Goal: Find specific fact: Find specific fact

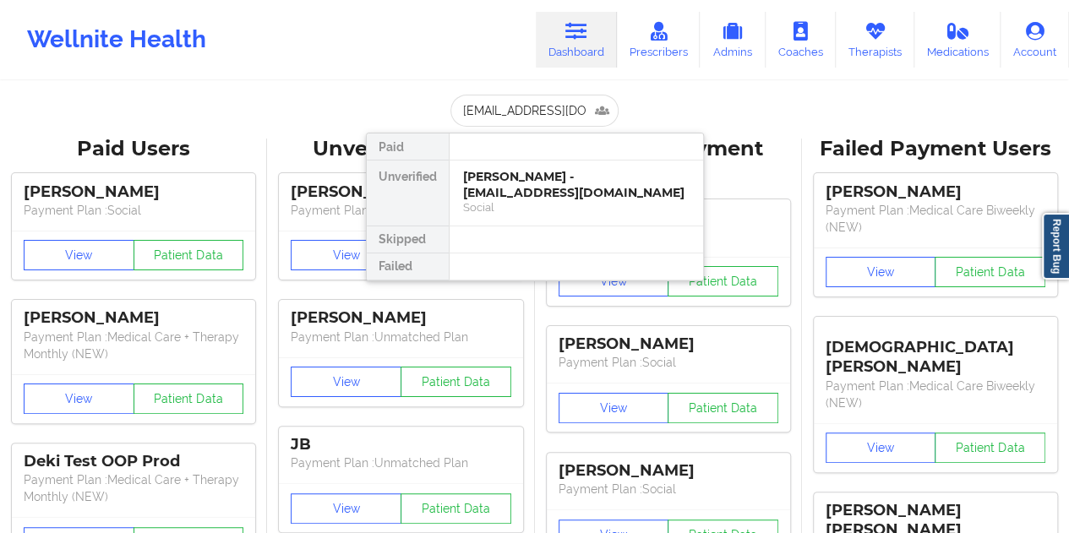
type input "[EMAIL_ADDRESS][DOMAIN_NAME]"
click at [603, 192] on div "[PERSON_NAME] - [PERSON_NAME][EMAIL_ADDRESS][DOMAIN_NAME]" at bounding box center [576, 184] width 227 height 31
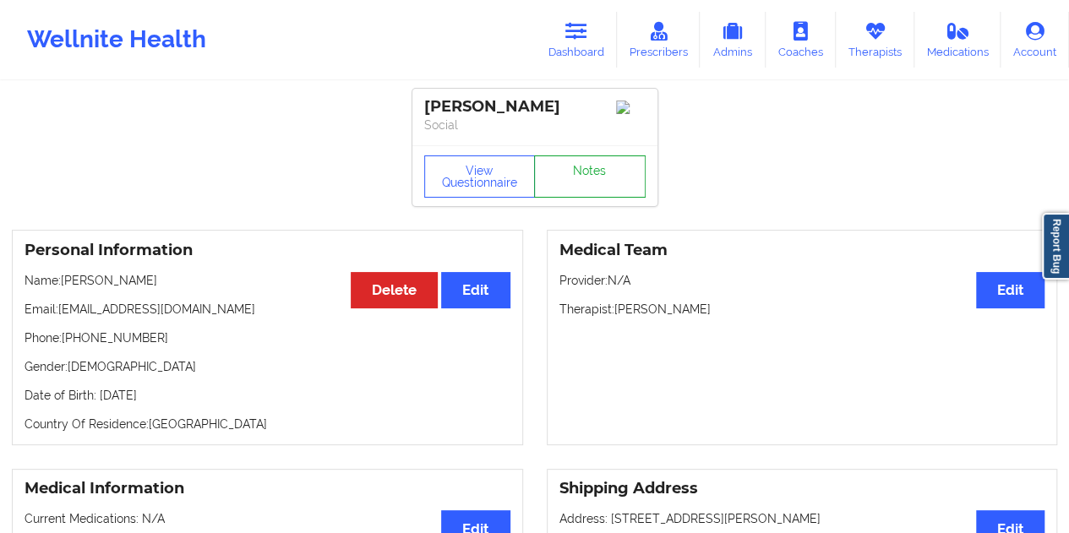
click at [602, 181] on link "Notes" at bounding box center [590, 177] width 112 height 42
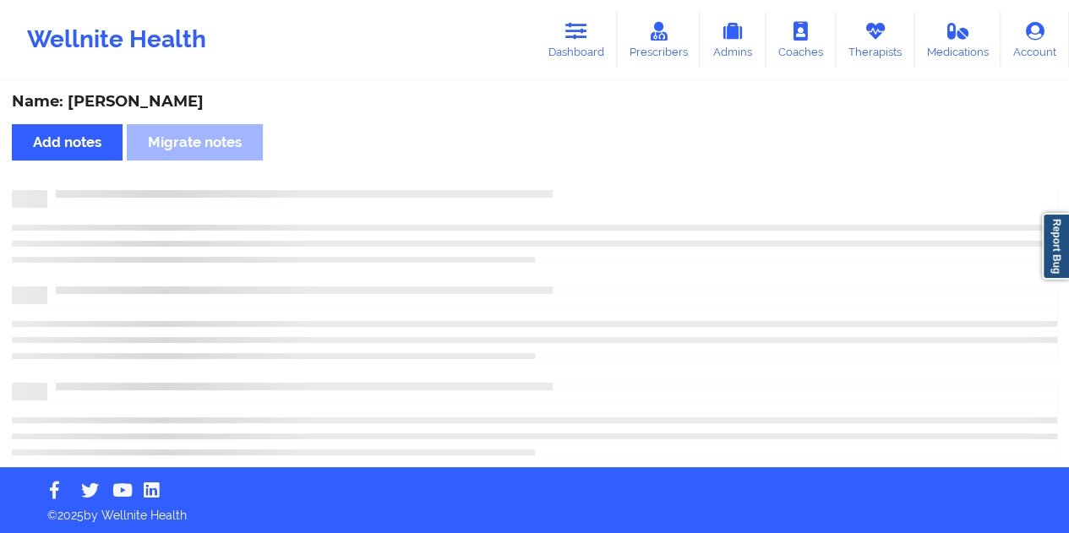
click at [177, 104] on div "Name: [PERSON_NAME]" at bounding box center [535, 101] width 1046 height 19
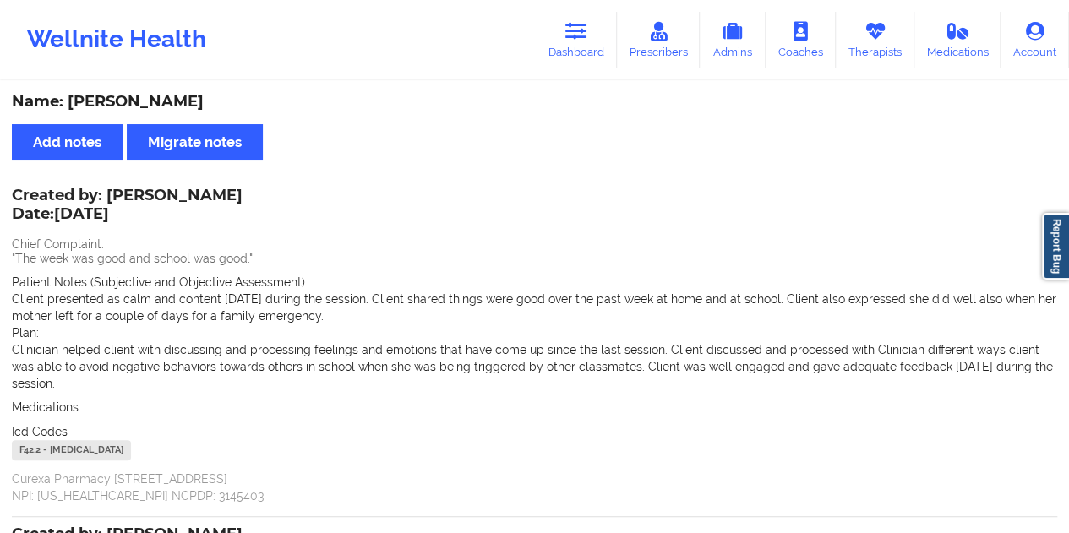
copy div "[PERSON_NAME]"
click at [588, 57] on link "Dashboard" at bounding box center [576, 40] width 81 height 56
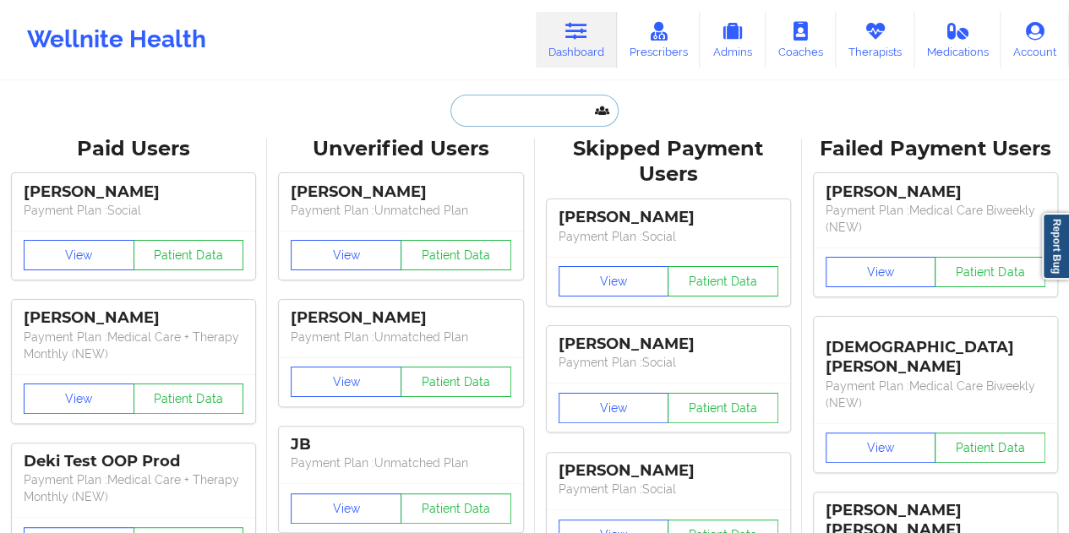
click at [511, 111] on input "text" at bounding box center [534, 111] width 167 height 32
paste input "[EMAIL_ADDRESS][DOMAIN_NAME]"
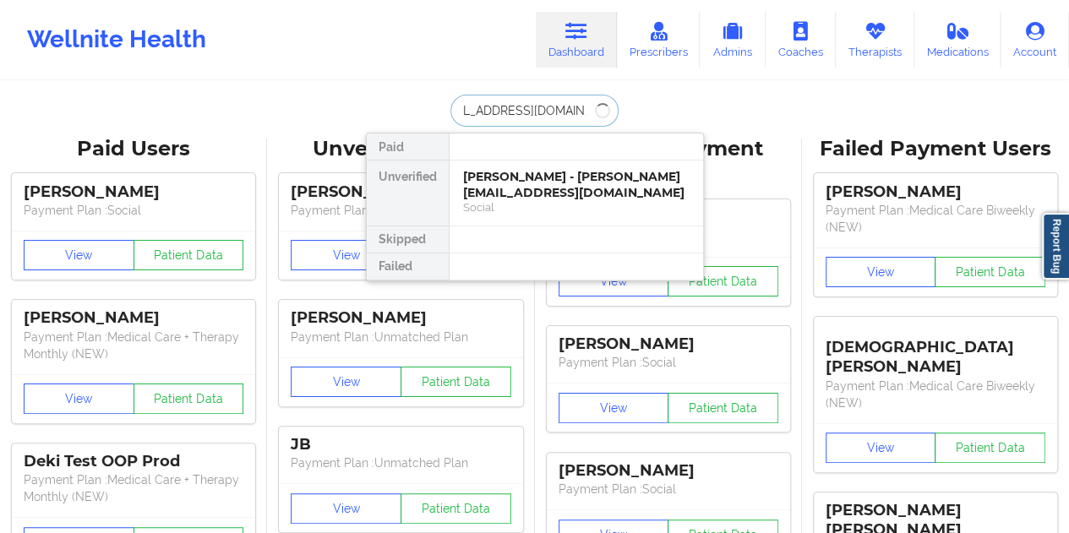
type input "[EMAIL_ADDRESS][DOMAIN_NAME]"
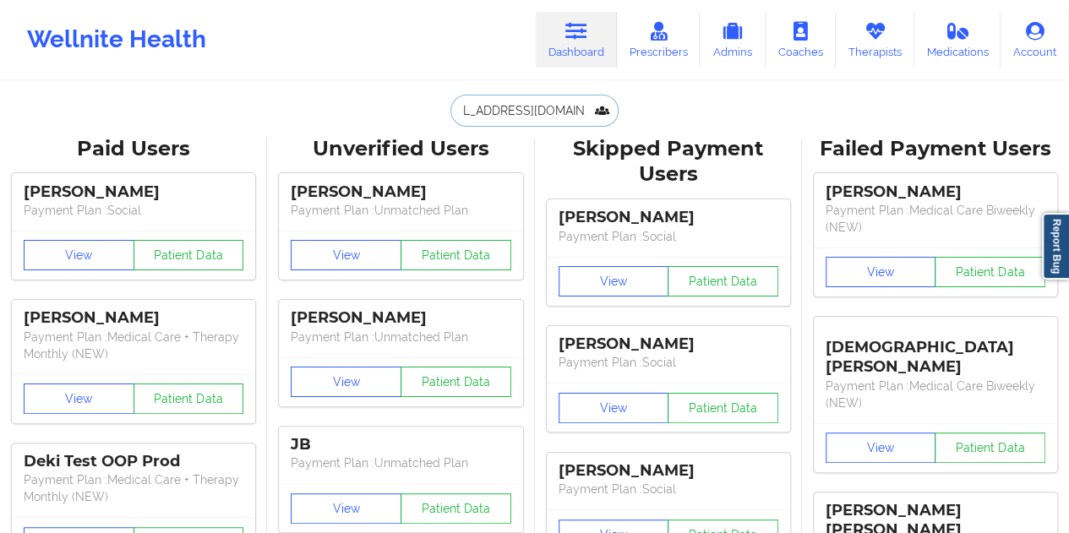
scroll to position [0, 0]
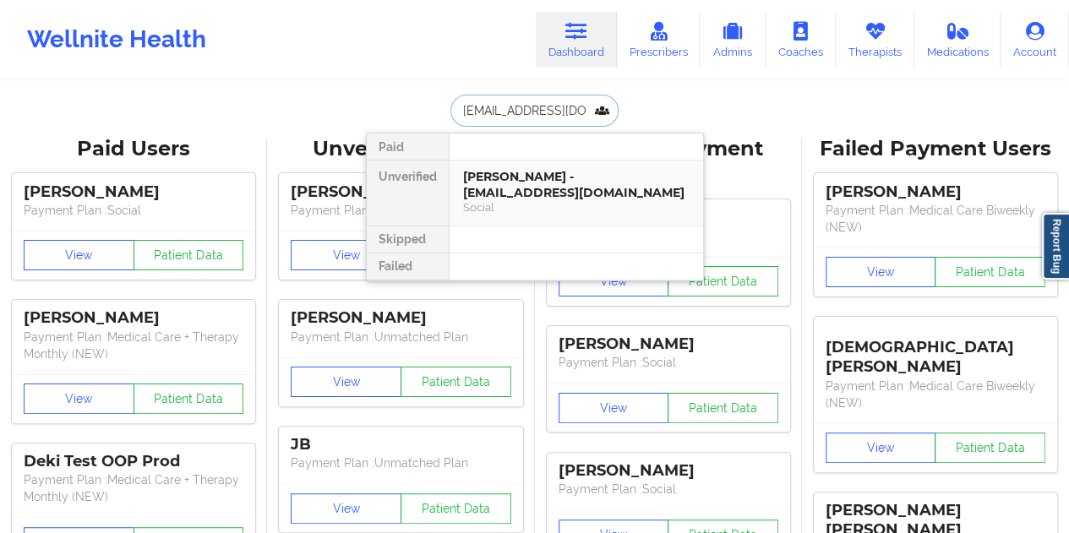
click at [559, 180] on div "[PERSON_NAME] - [EMAIL_ADDRESS][DOMAIN_NAME]" at bounding box center [576, 184] width 227 height 31
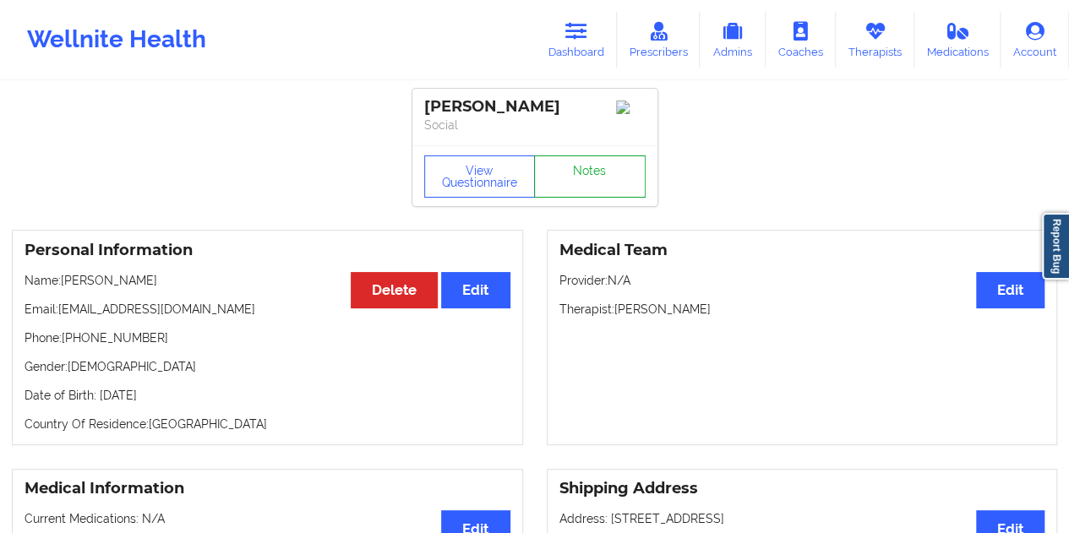
click at [576, 178] on link "Notes" at bounding box center [590, 177] width 112 height 42
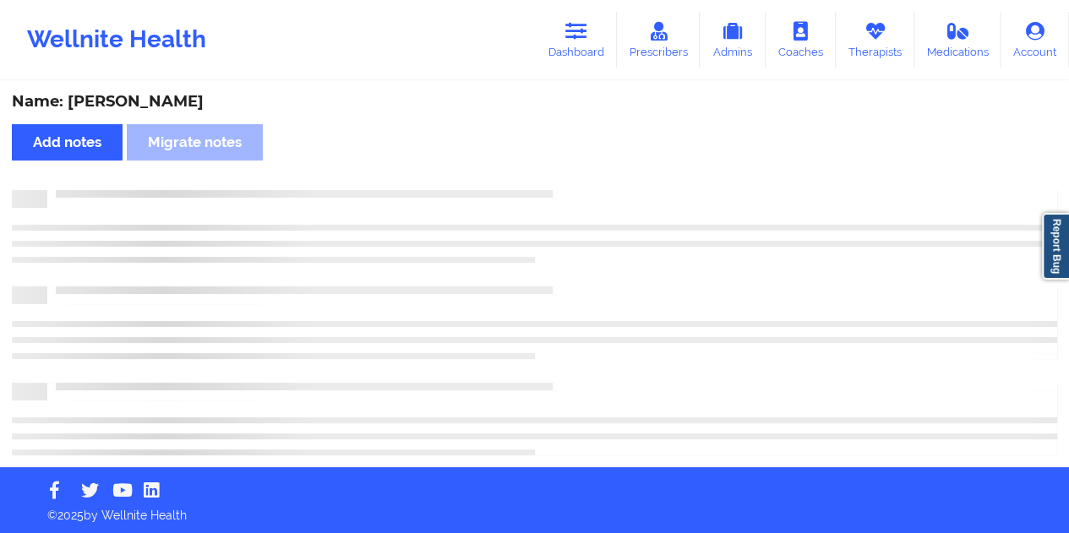
click at [154, 98] on div "Name: [PERSON_NAME]" at bounding box center [535, 101] width 1046 height 19
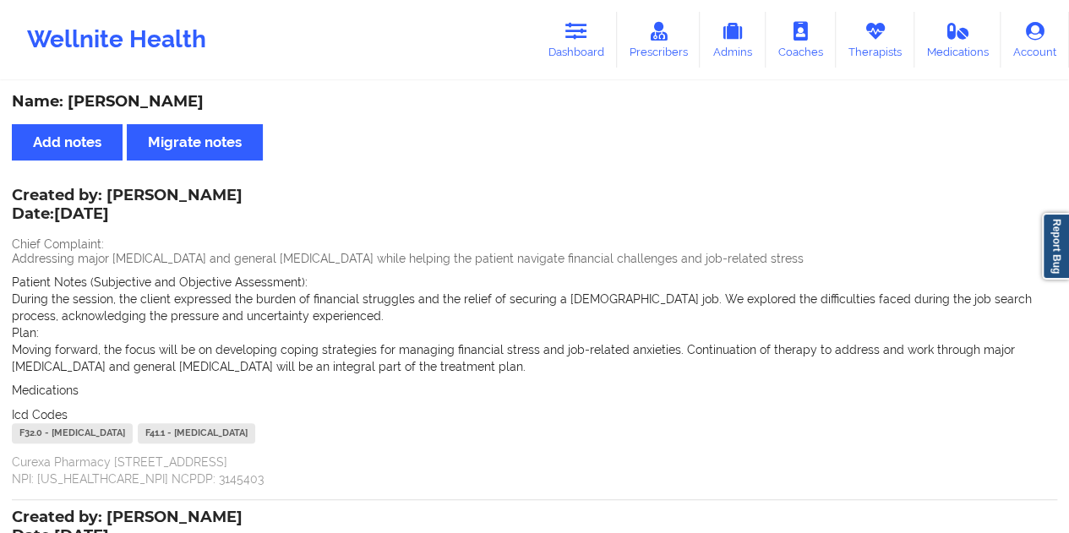
click at [154, 98] on div "Name: [PERSON_NAME]" at bounding box center [535, 101] width 1046 height 19
copy div "[PERSON_NAME]"
click at [575, 38] on icon at bounding box center [576, 31] width 22 height 19
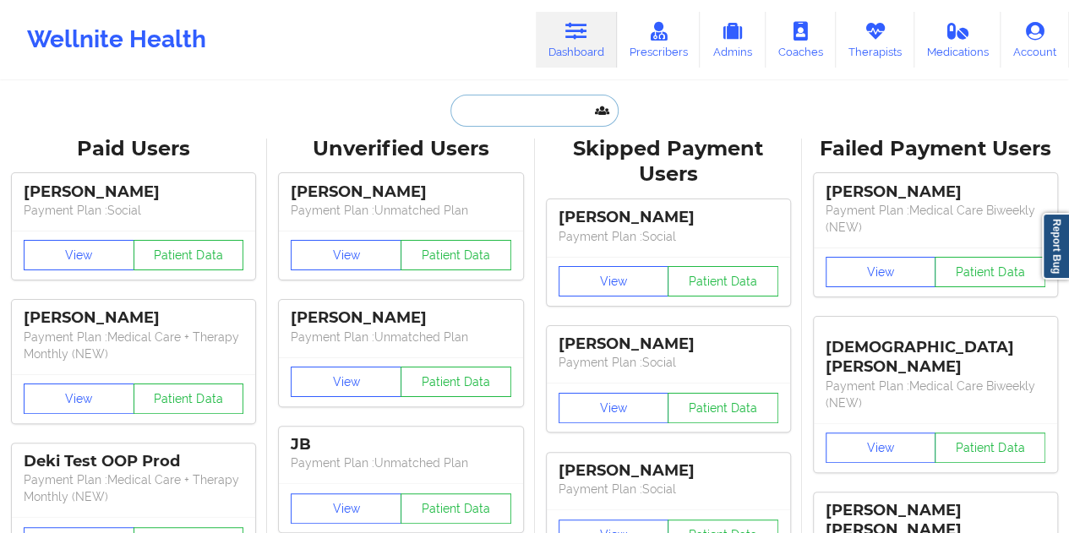
click at [510, 109] on input "text" at bounding box center [534, 111] width 167 height 32
paste input "[EMAIL_ADDRESS][DOMAIN_NAME]"
type input "[EMAIL_ADDRESS][DOMAIN_NAME]"
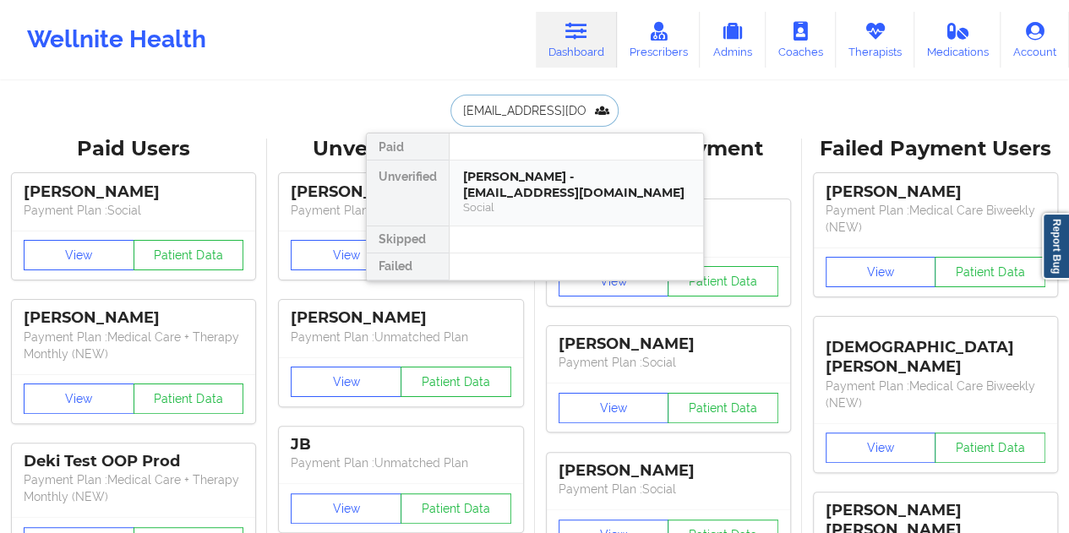
click at [549, 185] on div "[PERSON_NAME] - [EMAIL_ADDRESS][DOMAIN_NAME]" at bounding box center [576, 184] width 227 height 31
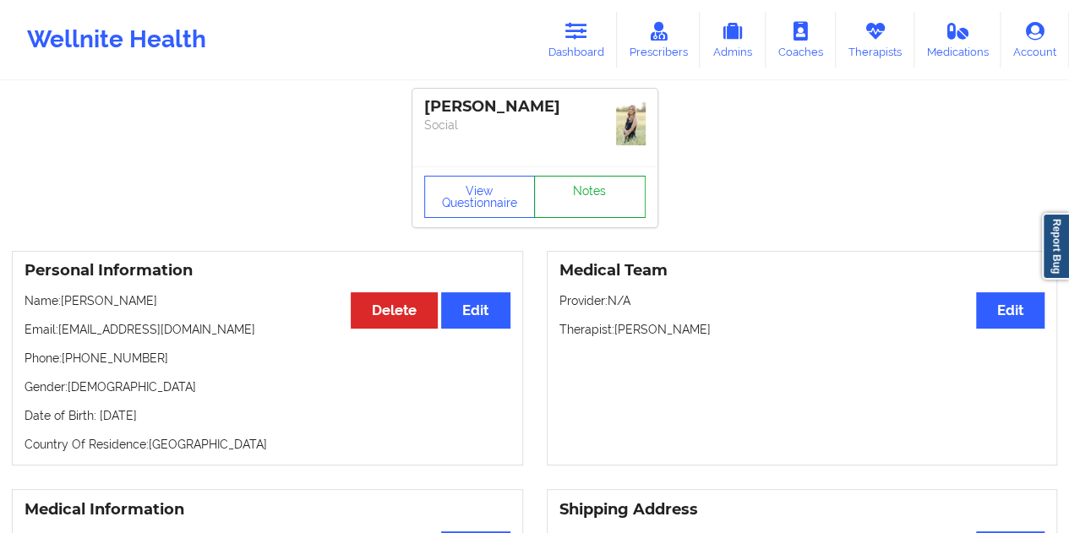
click at [594, 182] on link "Notes" at bounding box center [590, 197] width 112 height 42
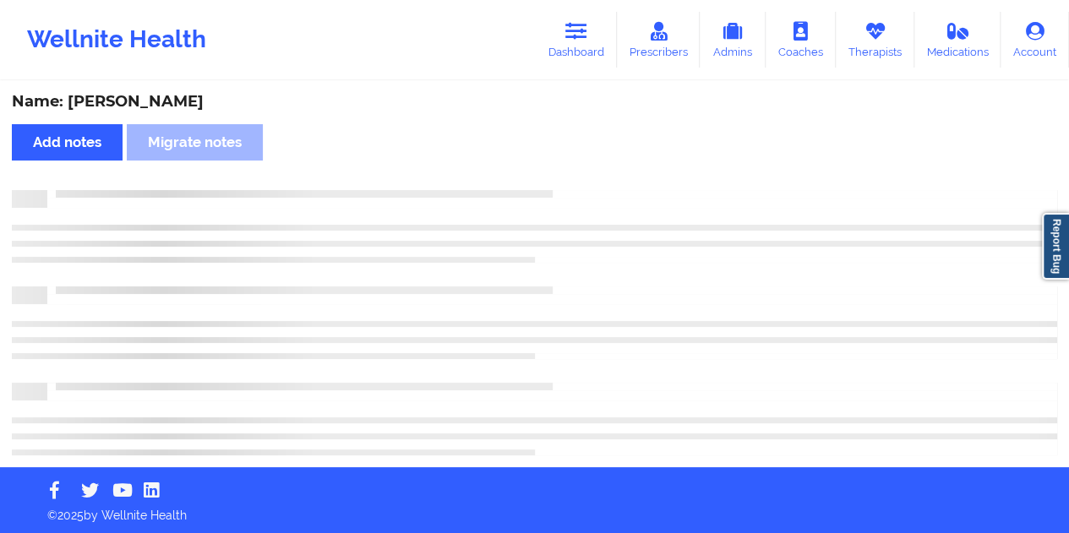
click at [158, 106] on div "Name: [PERSON_NAME]" at bounding box center [535, 101] width 1046 height 19
copy div "[PERSON_NAME]"
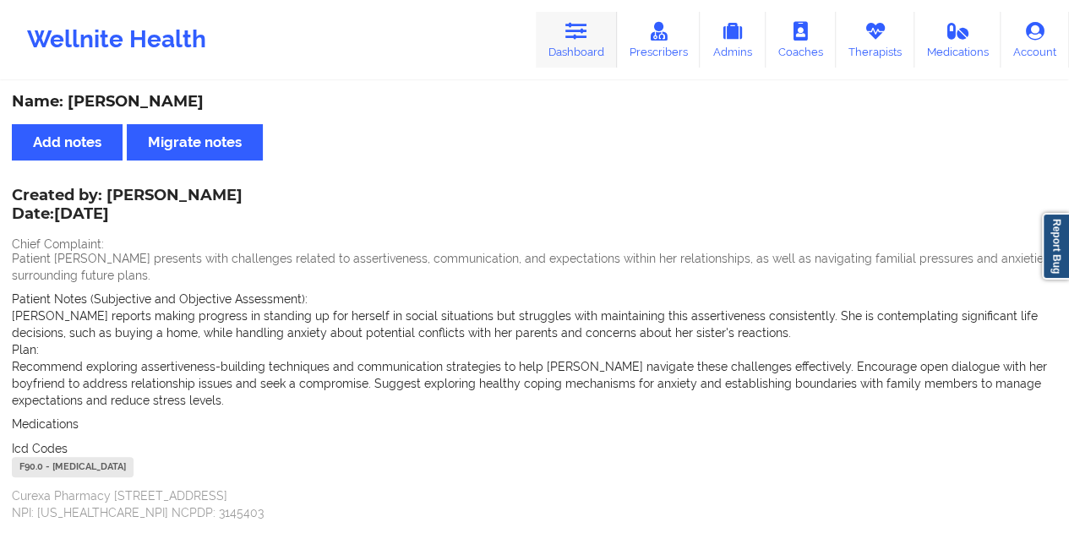
click at [571, 53] on link "Dashboard" at bounding box center [576, 40] width 81 height 56
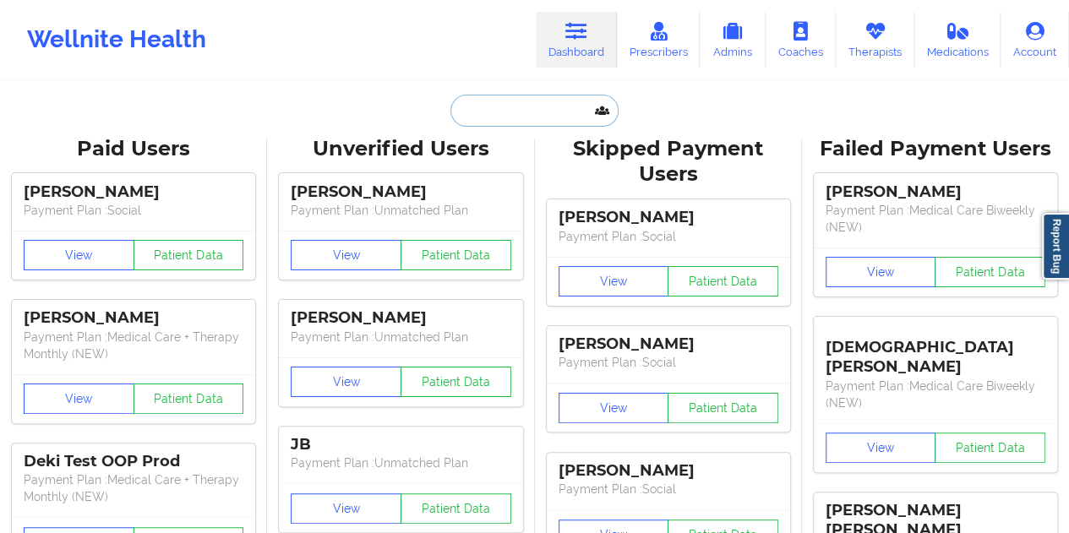
click at [540, 117] on input "text" at bounding box center [534, 111] width 167 height 32
paste input "[EMAIL_ADDRESS][DOMAIN_NAME]"
type input "[EMAIL_ADDRESS][DOMAIN_NAME]"
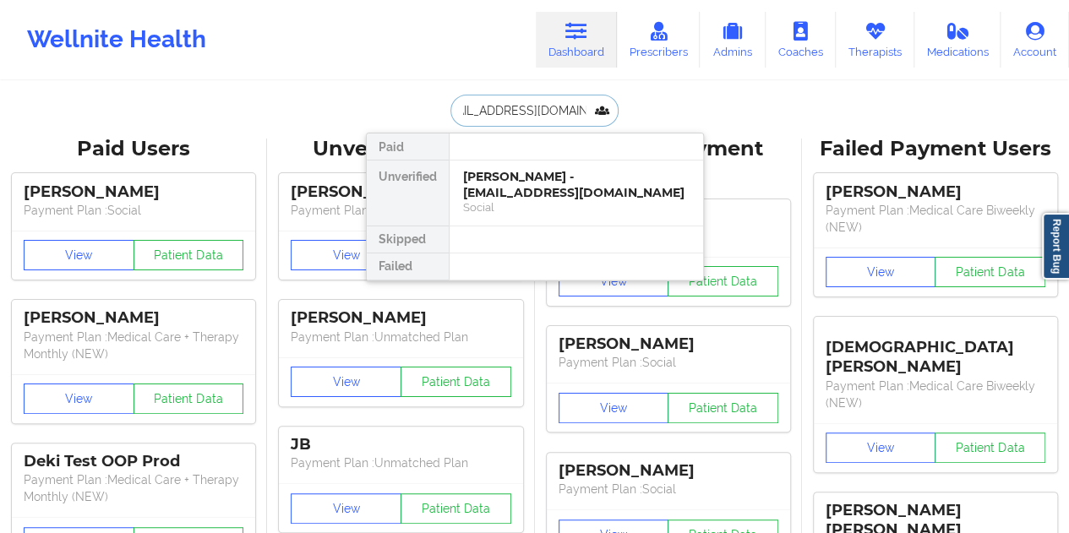
click at [514, 179] on div "[PERSON_NAME] - [EMAIL_ADDRESS][DOMAIN_NAME]" at bounding box center [576, 184] width 227 height 31
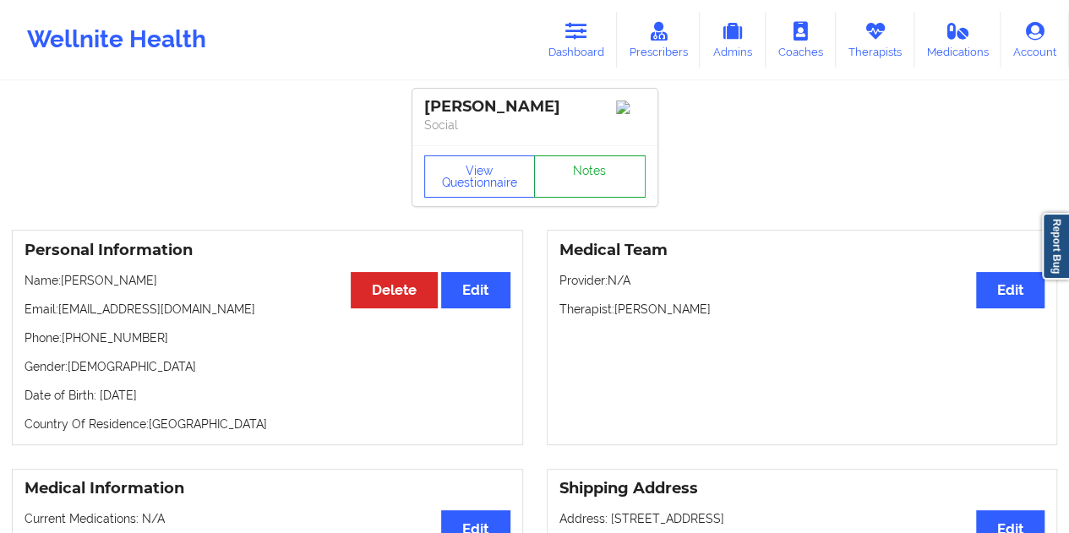
click at [575, 174] on link "Notes" at bounding box center [590, 177] width 112 height 42
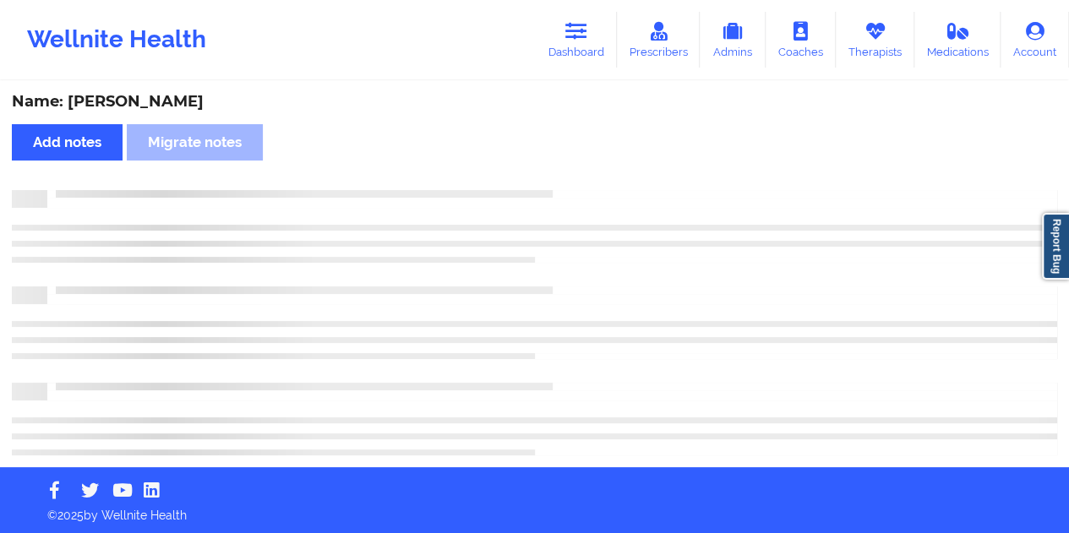
click at [181, 105] on div "Name: [PERSON_NAME]" at bounding box center [535, 101] width 1046 height 19
copy div "[PERSON_NAME]"
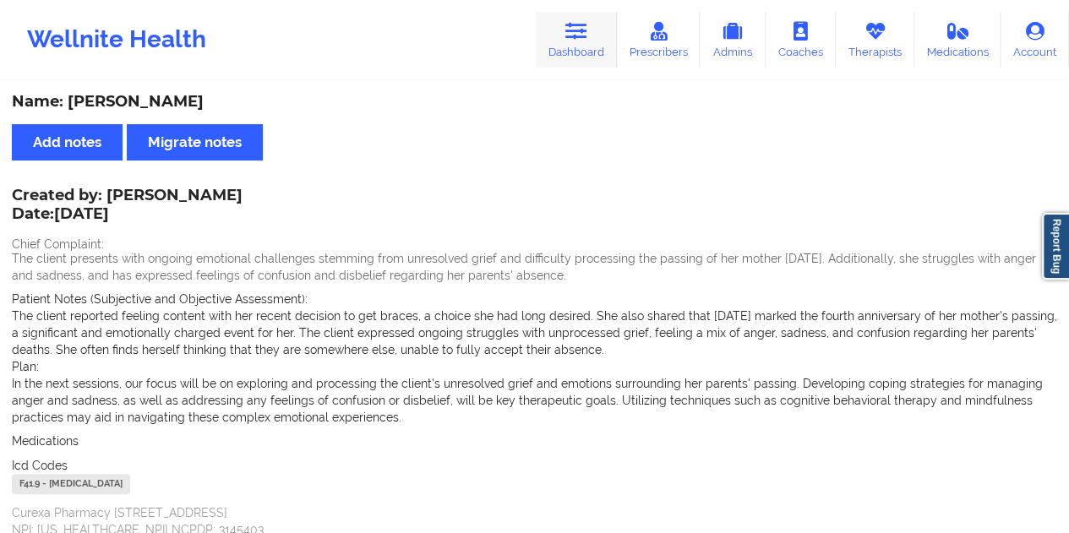
click at [582, 43] on link "Dashboard" at bounding box center [576, 40] width 81 height 56
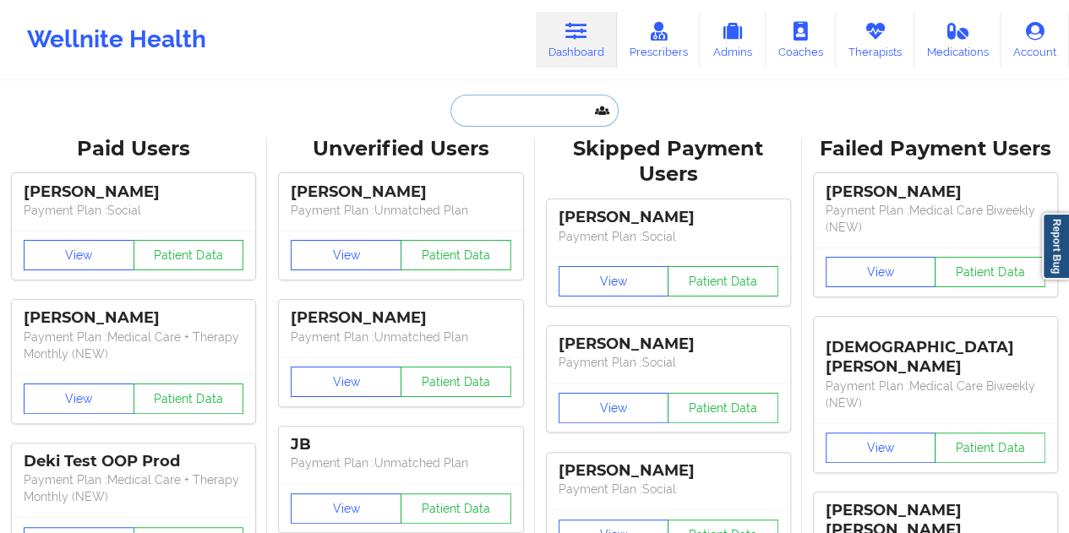
click at [490, 102] on input "text" at bounding box center [534, 111] width 167 height 32
paste input "[EMAIL_ADDRESS][DOMAIN_NAME]"
type input "[EMAIL_ADDRESS][DOMAIN_NAME]"
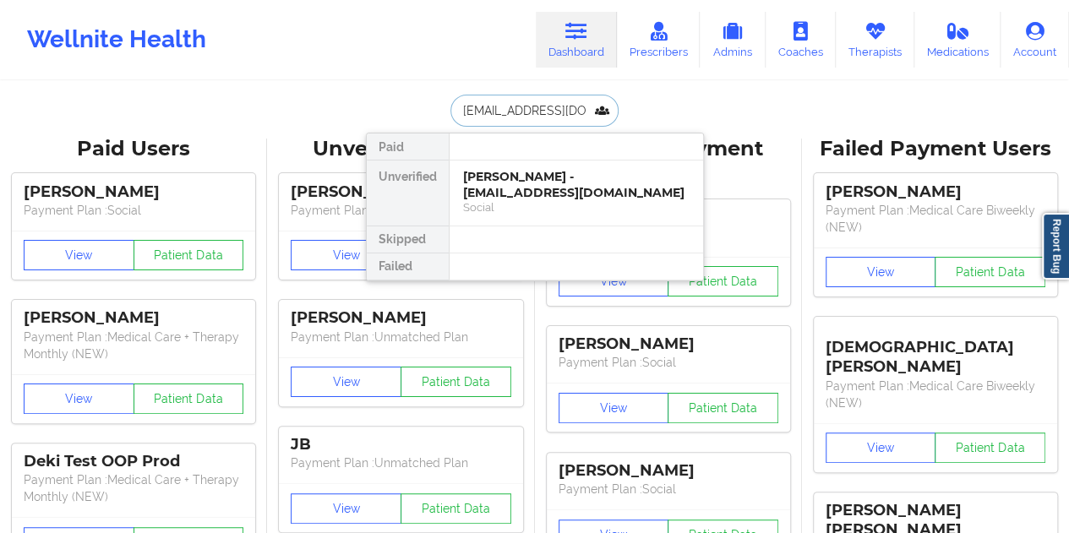
scroll to position [0, 3]
click at [497, 186] on div "[PERSON_NAME] - [EMAIL_ADDRESS][DOMAIN_NAME]" at bounding box center [576, 184] width 227 height 31
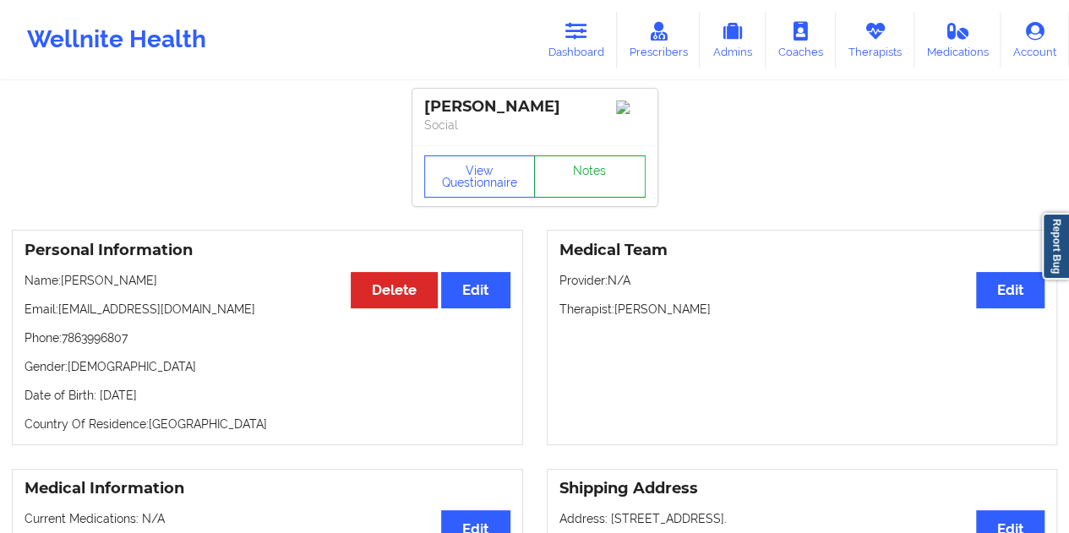
click at [549, 183] on link "Notes" at bounding box center [590, 177] width 112 height 42
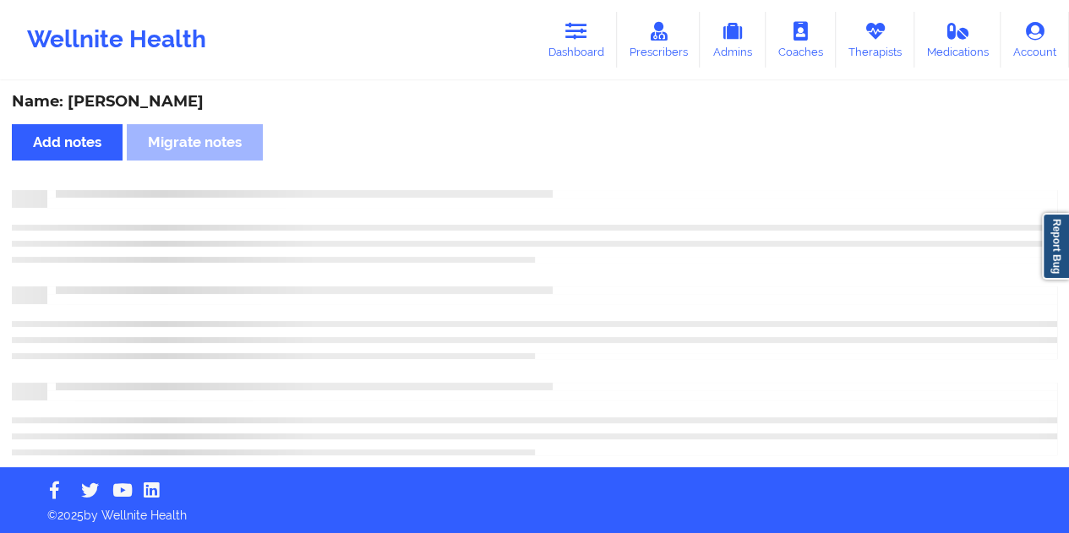
click at [176, 95] on div "Name: [PERSON_NAME]" at bounding box center [535, 101] width 1046 height 19
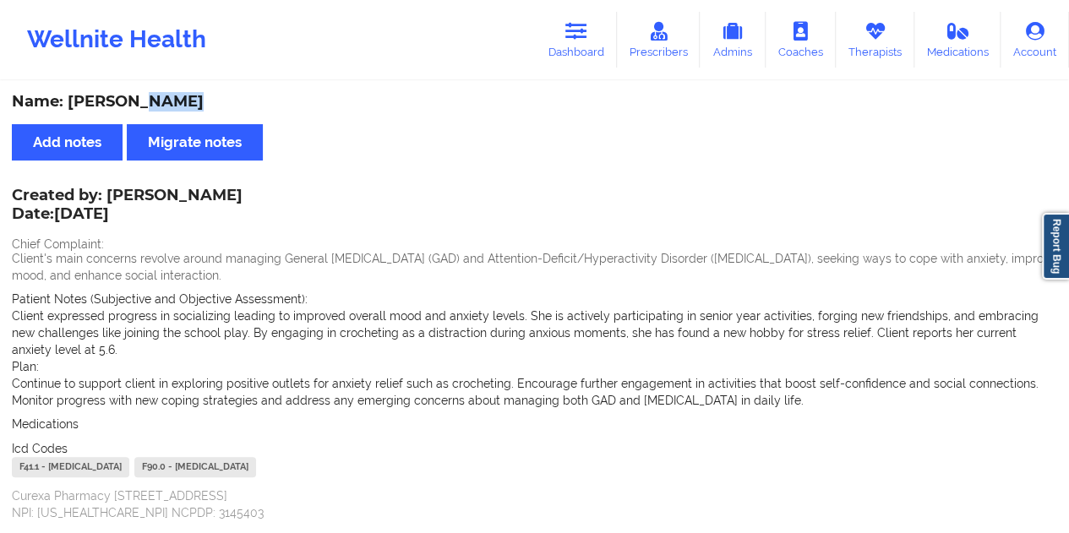
click at [176, 95] on div "Name: [PERSON_NAME]" at bounding box center [535, 101] width 1046 height 19
copy div "Roman"
click at [575, 48] on link "Dashboard" at bounding box center [576, 40] width 81 height 56
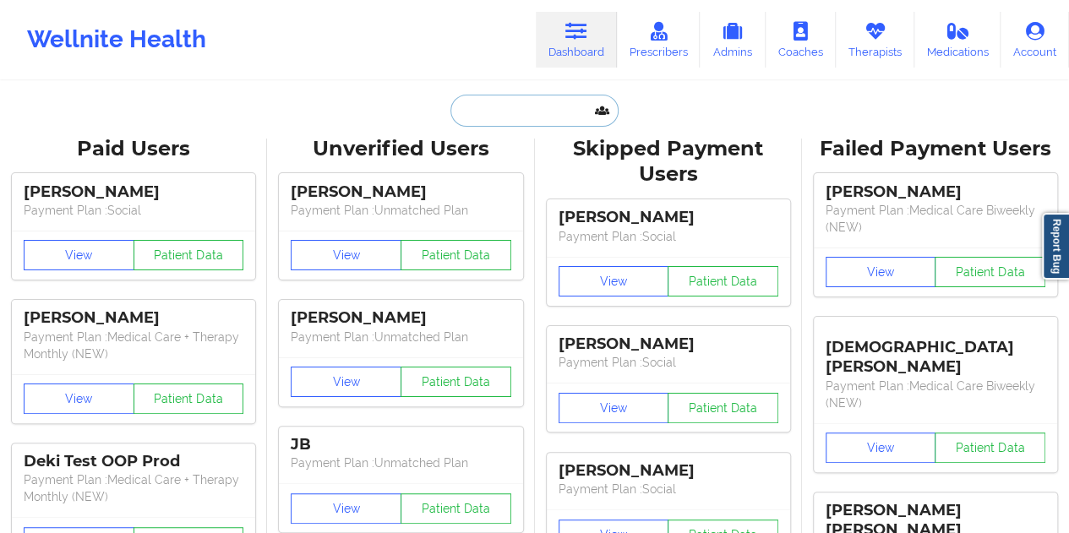
click at [530, 105] on input "text" at bounding box center [534, 111] width 167 height 32
paste input "[EMAIL_ADDRESS][DOMAIN_NAME]"
type input "[EMAIL_ADDRESS][DOMAIN_NAME]"
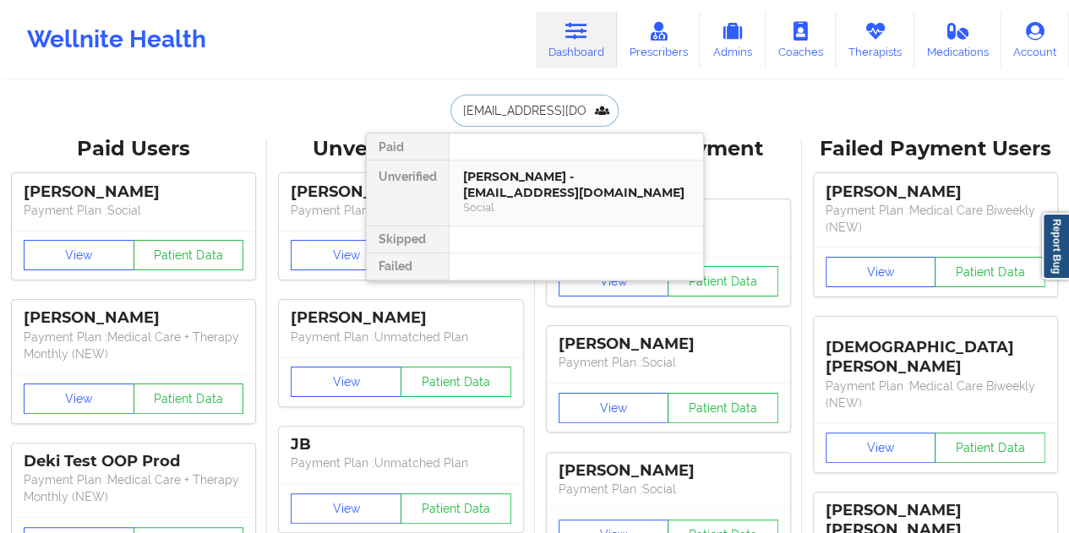
click at [539, 202] on div "Social" at bounding box center [576, 207] width 227 height 14
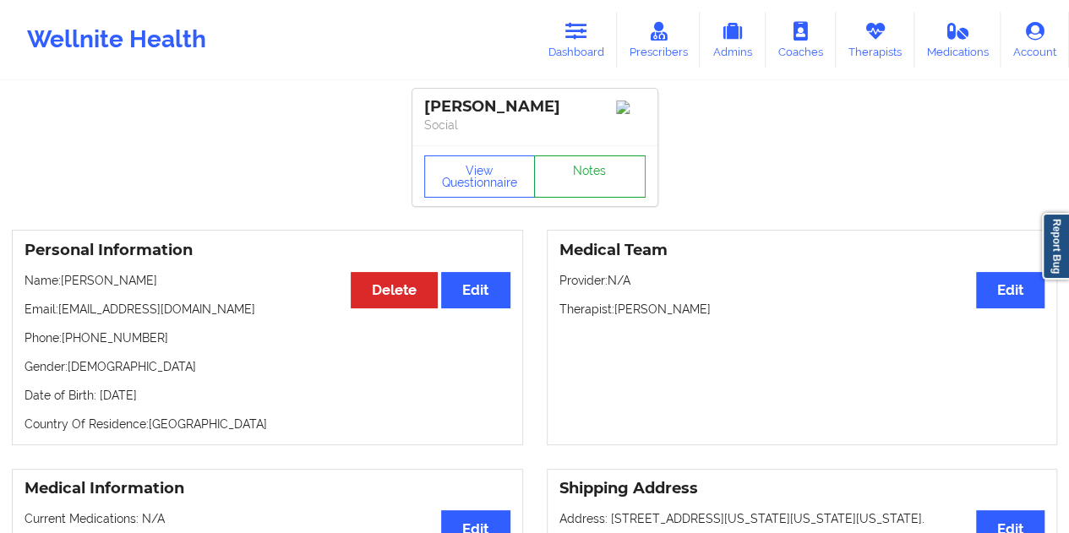
click at [592, 175] on link "Notes" at bounding box center [590, 177] width 112 height 42
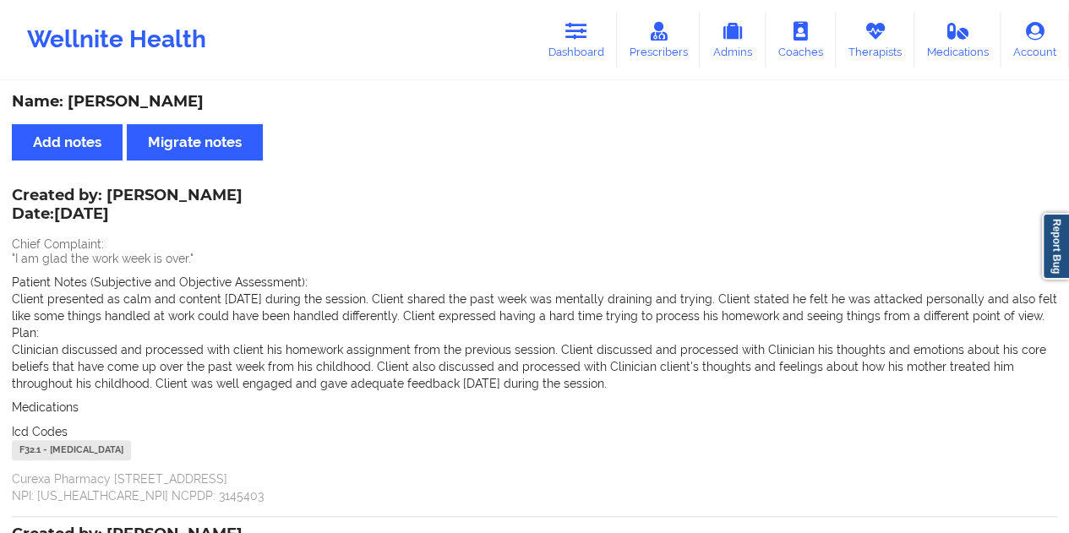
click at [202, 101] on div "Name: [PERSON_NAME]" at bounding box center [535, 101] width 1046 height 19
copy div "[PERSON_NAME]"
